Goal: Transaction & Acquisition: Purchase product/service

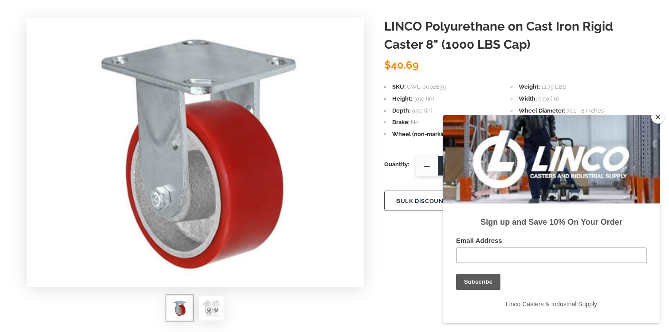
scroll to position [100, 0]
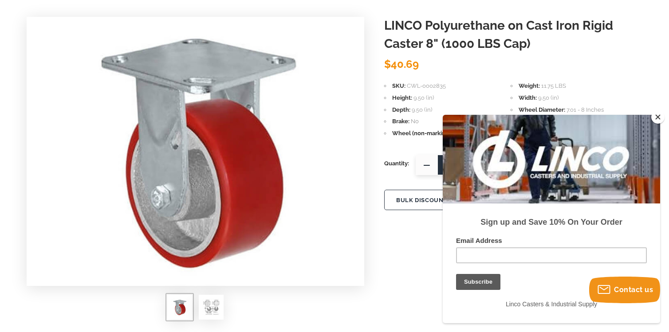
click at [659, 114] on button "Close" at bounding box center [657, 116] width 13 height 13
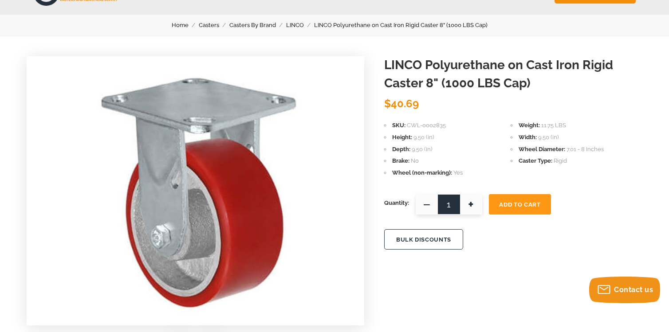
scroll to position [63, 0]
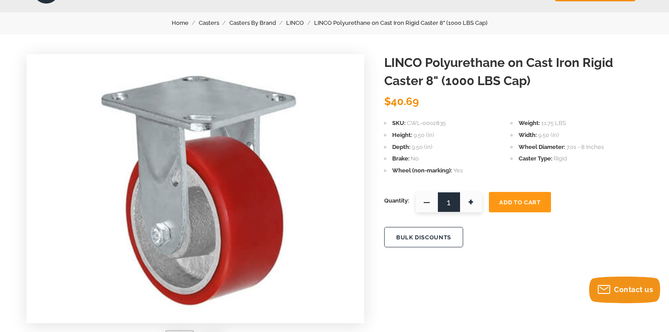
click at [458, 233] on button "BULK DISCOUNTS" at bounding box center [423, 237] width 79 height 20
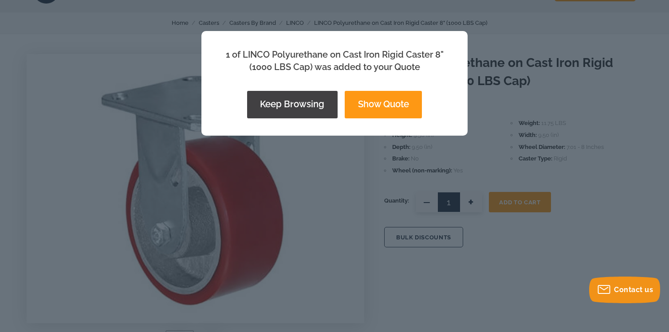
click at [413, 111] on button "Show Quote" at bounding box center [383, 105] width 77 height 28
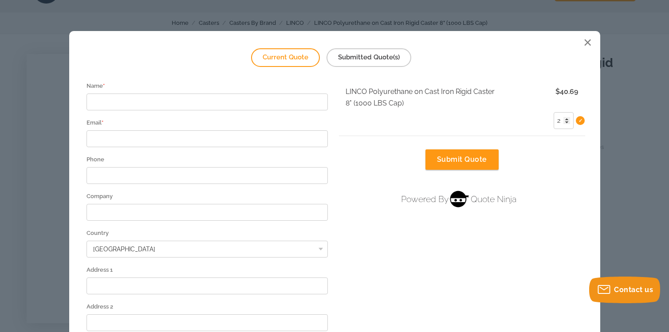
click at [567, 118] on input "2" at bounding box center [564, 120] width 20 height 17
click at [567, 118] on input "3" at bounding box center [564, 120] width 20 height 17
click at [567, 118] on input "4" at bounding box center [564, 120] width 20 height 17
click at [567, 118] on input "5" at bounding box center [564, 120] width 20 height 17
click at [567, 118] on input "6" at bounding box center [564, 120] width 20 height 17
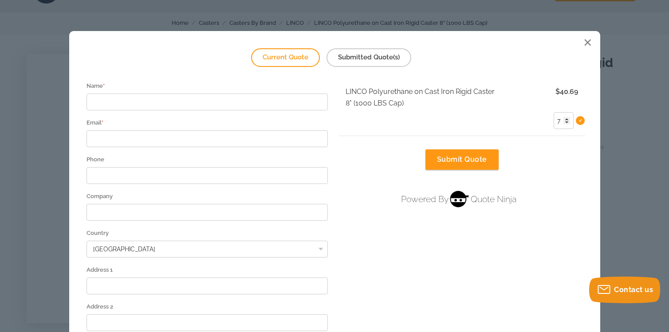
click at [567, 118] on input "7" at bounding box center [564, 120] width 20 height 17
click at [567, 121] on input "8" at bounding box center [564, 120] width 20 height 17
click at [567, 123] on input "7" at bounding box center [564, 120] width 20 height 17
type input "6"
click at [567, 123] on input "6" at bounding box center [564, 120] width 20 height 17
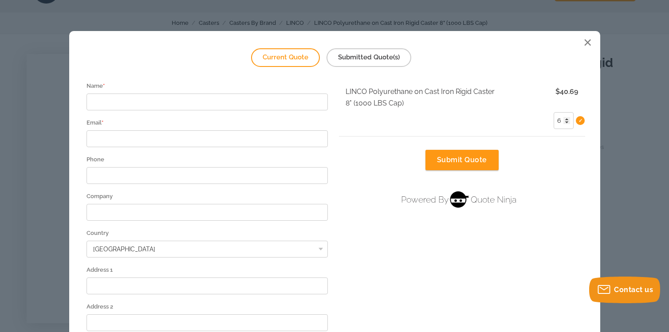
drag, startPoint x: 470, startPoint y: 164, endPoint x: 591, endPoint y: 47, distance: 169.1
click at [591, 49] on div "Current Quote Submitted Quote(s) Name * Email * Phone Company [GEOGRAPHIC_DATA]…" at bounding box center [334, 276] width 531 height 491
click at [591, 45] on div at bounding box center [587, 43] width 16 height 16
